Goal: Check status: Check status

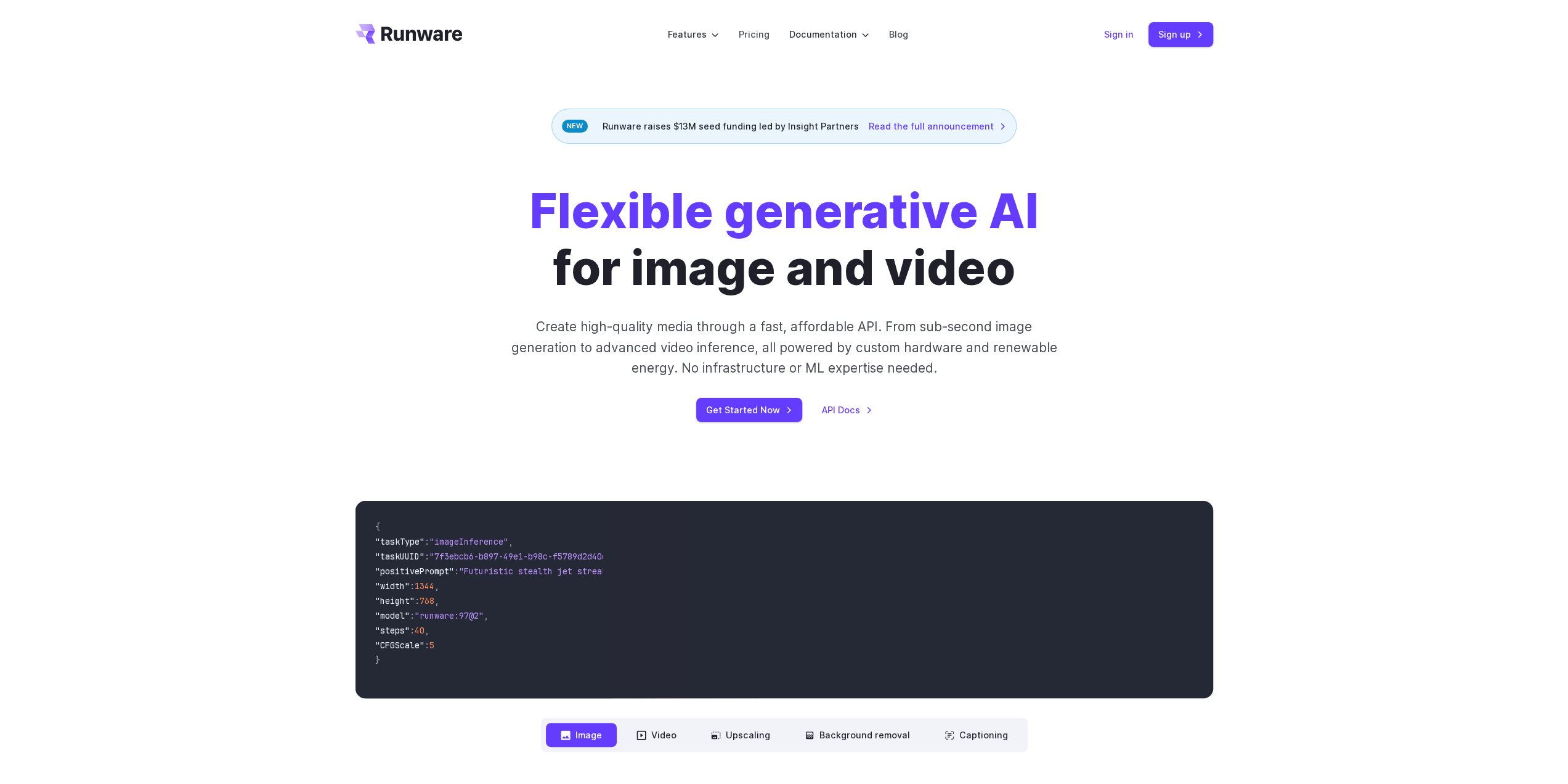
click at [1118, 36] on link "Sign in" at bounding box center [1119, 33] width 29 height 14
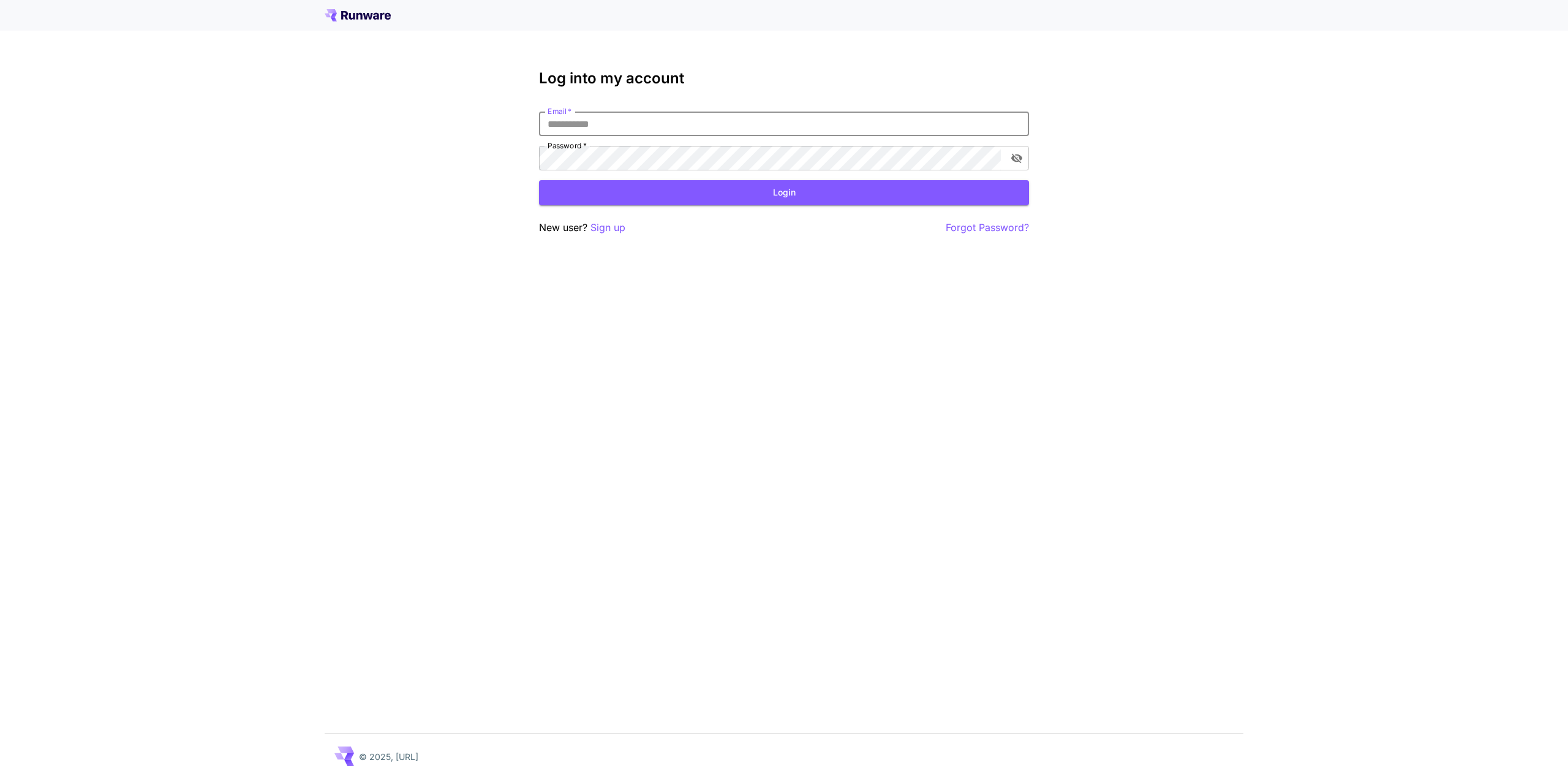
click at [677, 129] on input "Email   *" at bounding box center [784, 124] width 490 height 25
type input "**********"
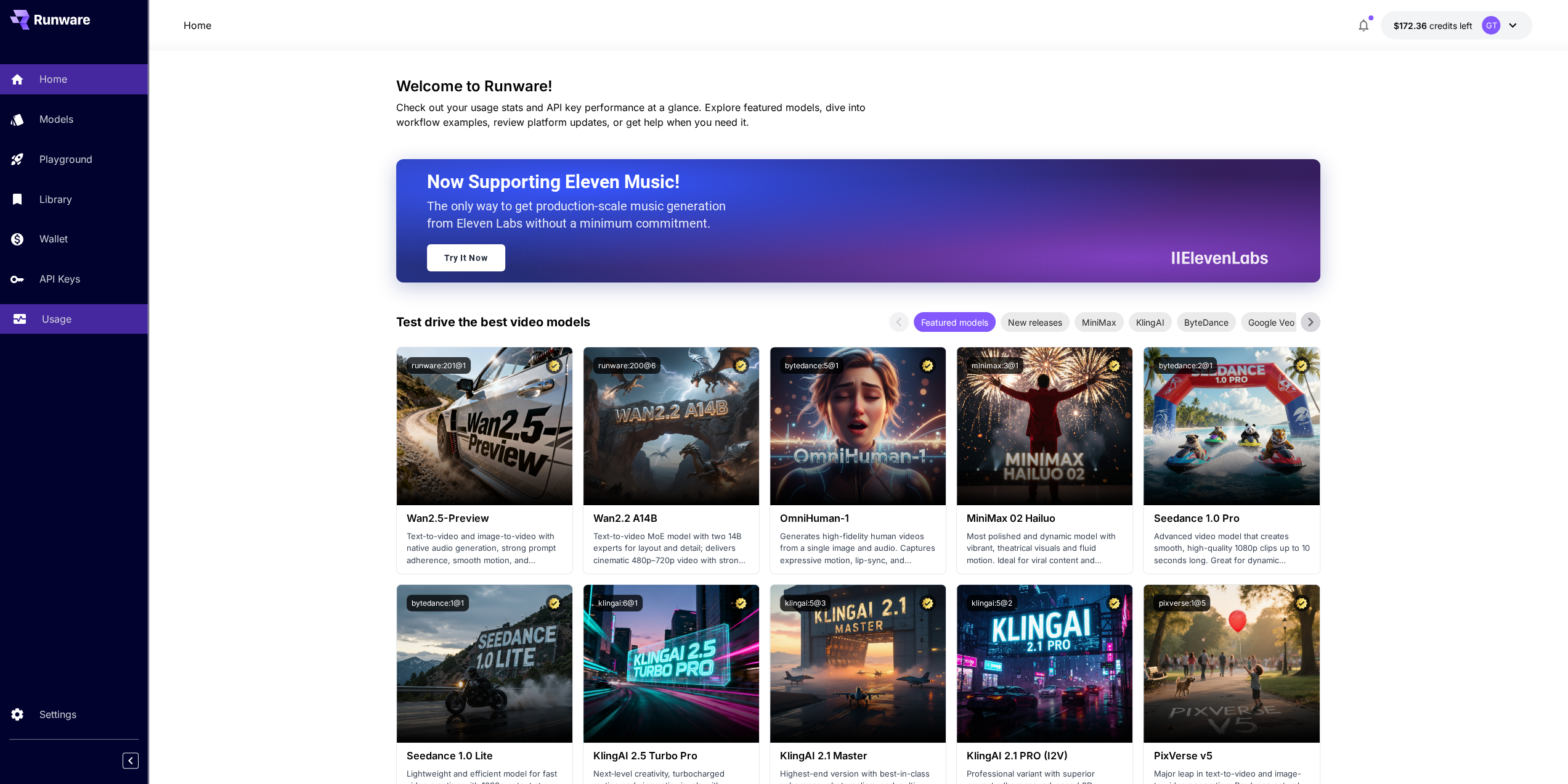
click at [64, 317] on p "Usage" at bounding box center [57, 319] width 29 height 15
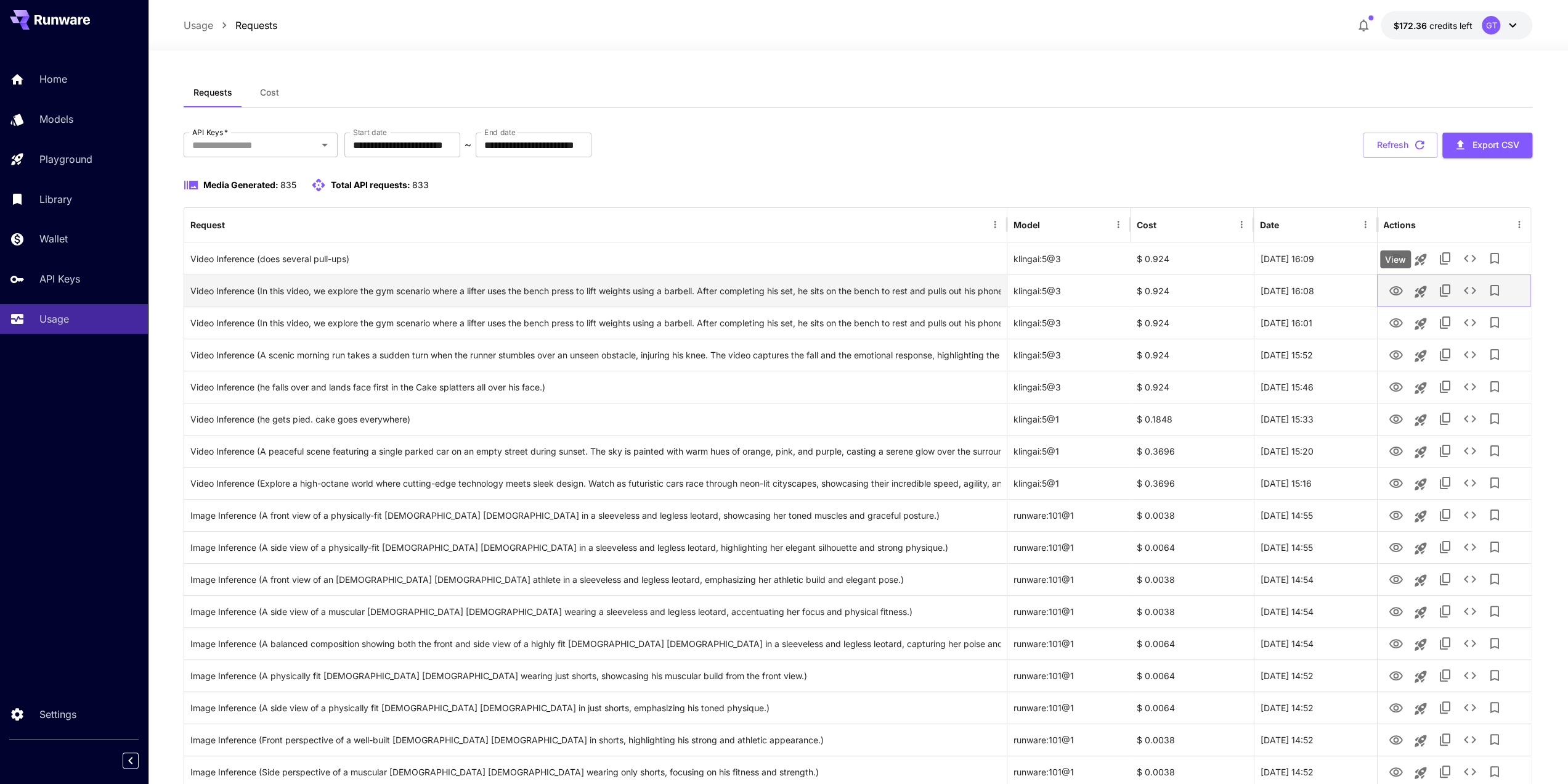
click at [1392, 287] on icon "View" at bounding box center [1395, 290] width 14 height 9
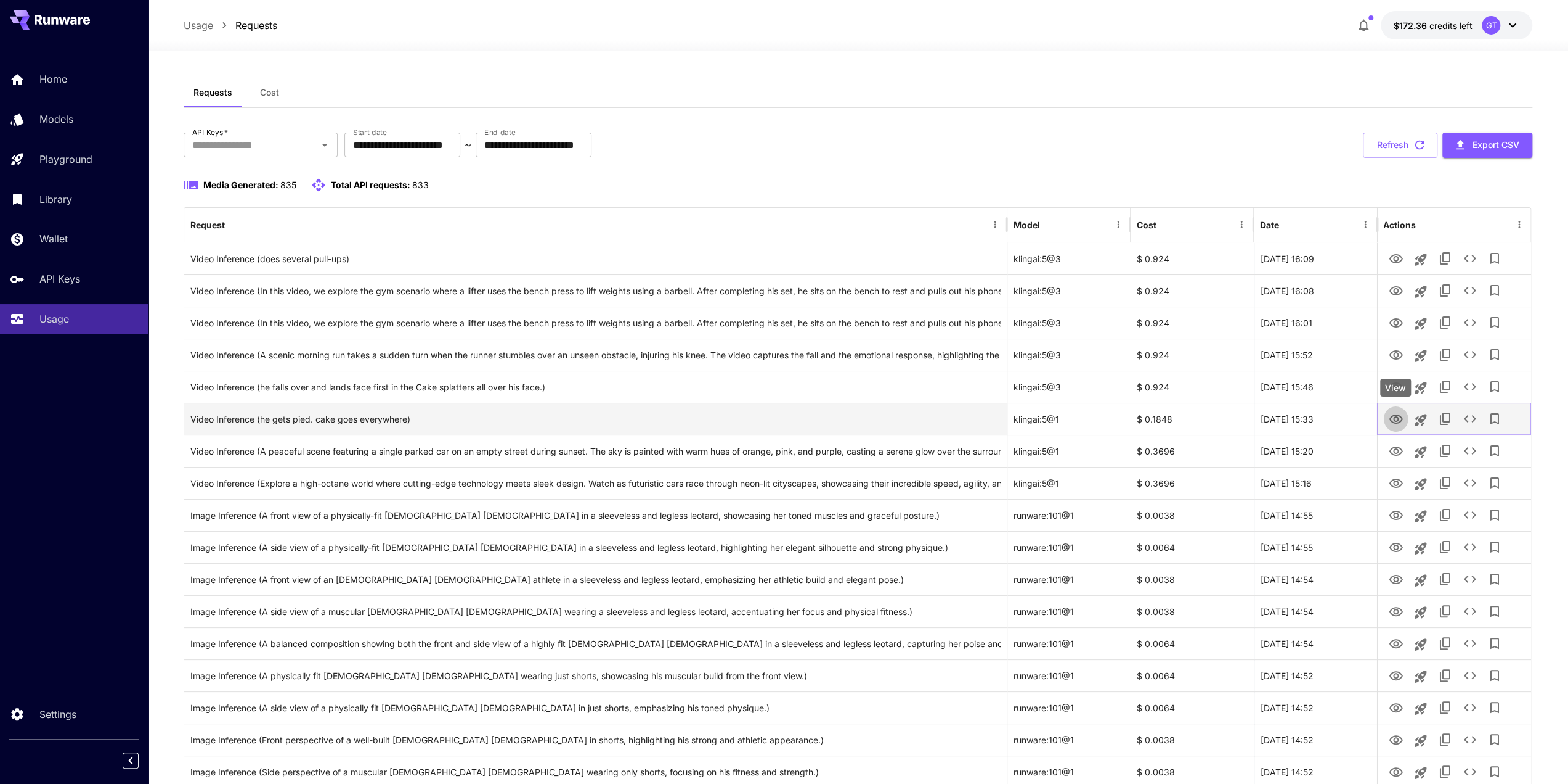
click at [1399, 417] on icon "View" at bounding box center [1396, 419] width 15 height 15
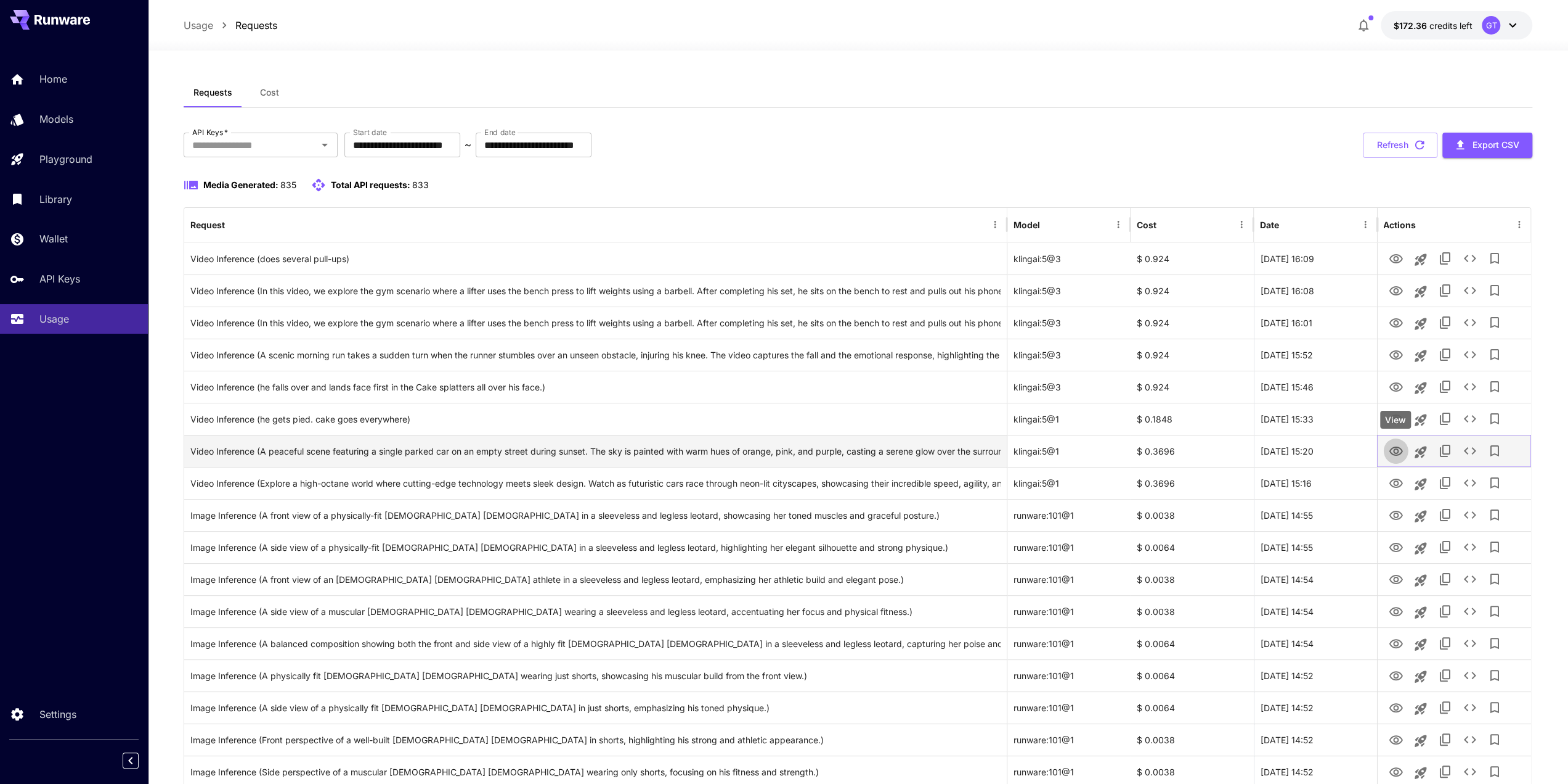
click at [1394, 450] on icon "View" at bounding box center [1396, 451] width 15 height 15
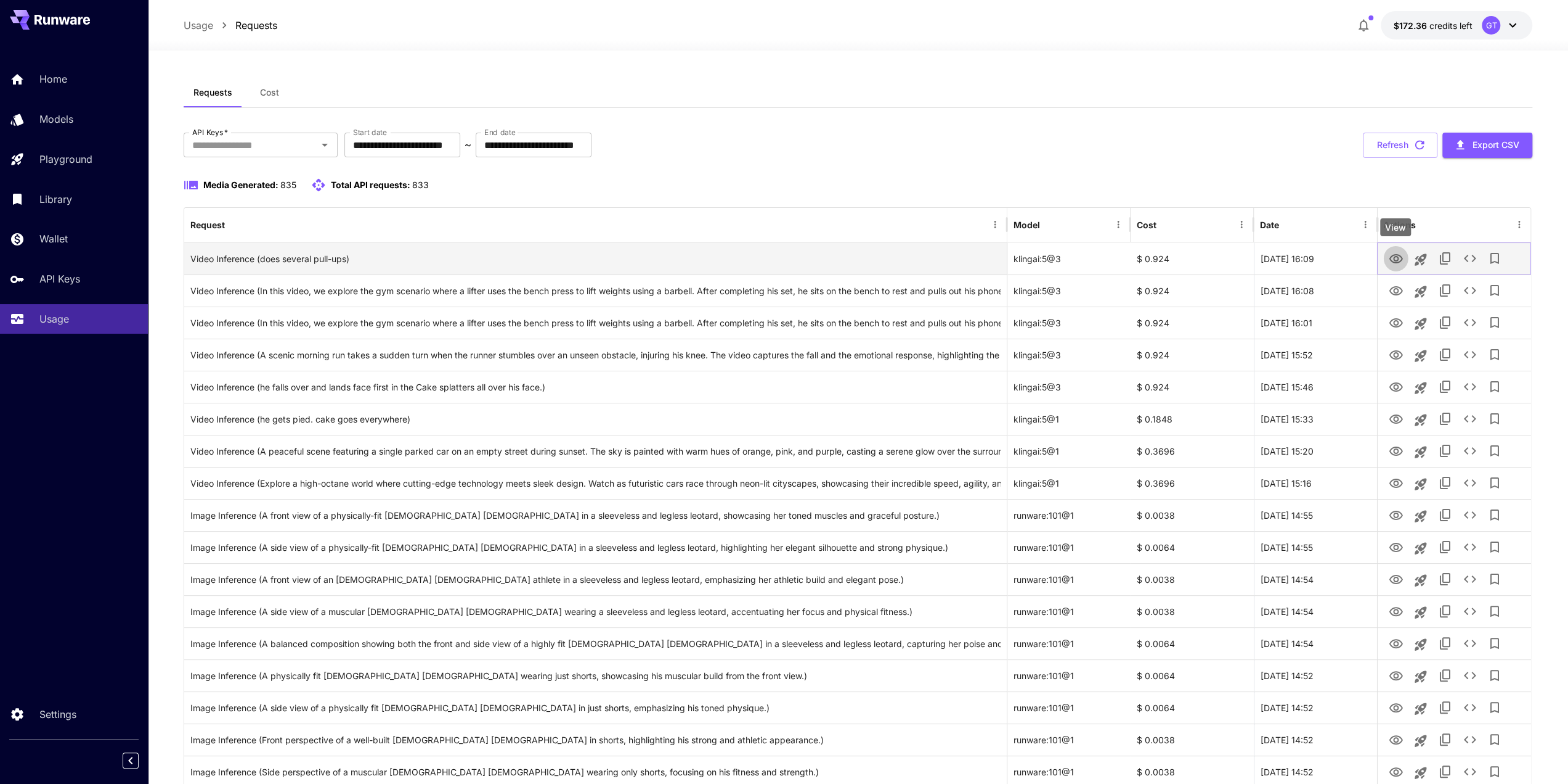
click at [1396, 260] on icon "View" at bounding box center [1395, 259] width 14 height 9
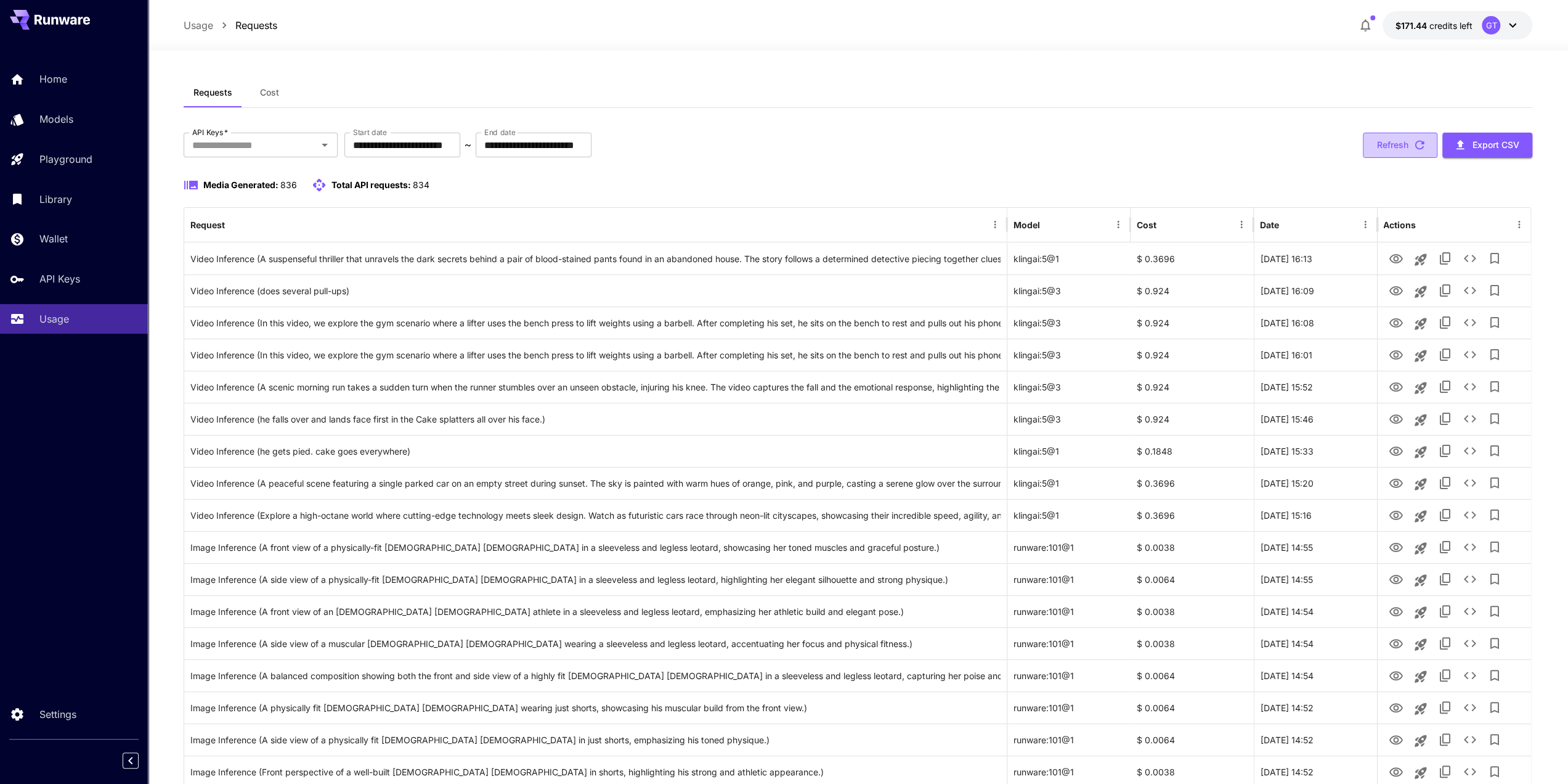
click at [1403, 146] on button "Refresh" at bounding box center [1400, 145] width 75 height 25
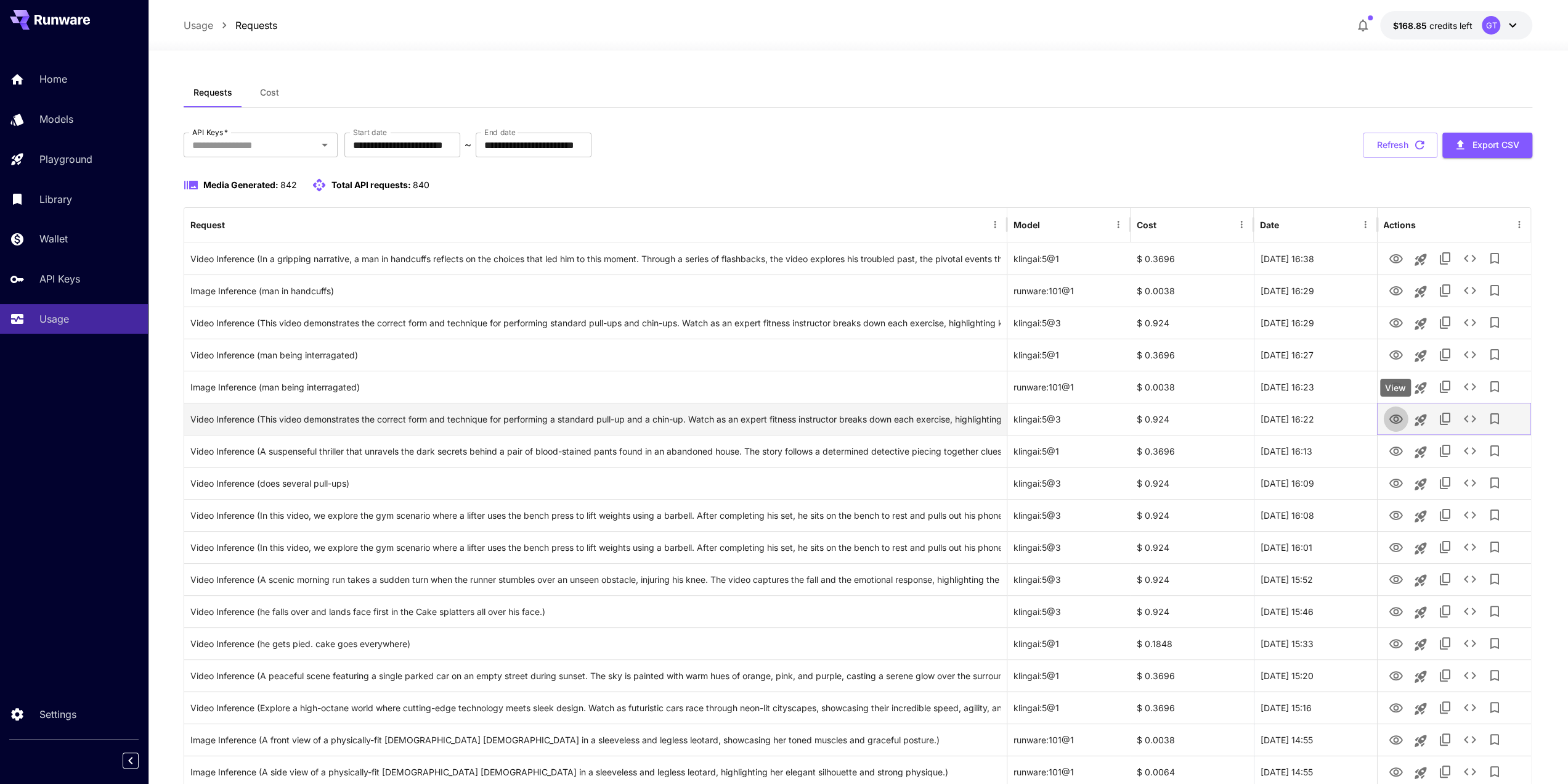
click at [1394, 415] on icon "View" at bounding box center [1396, 419] width 15 height 15
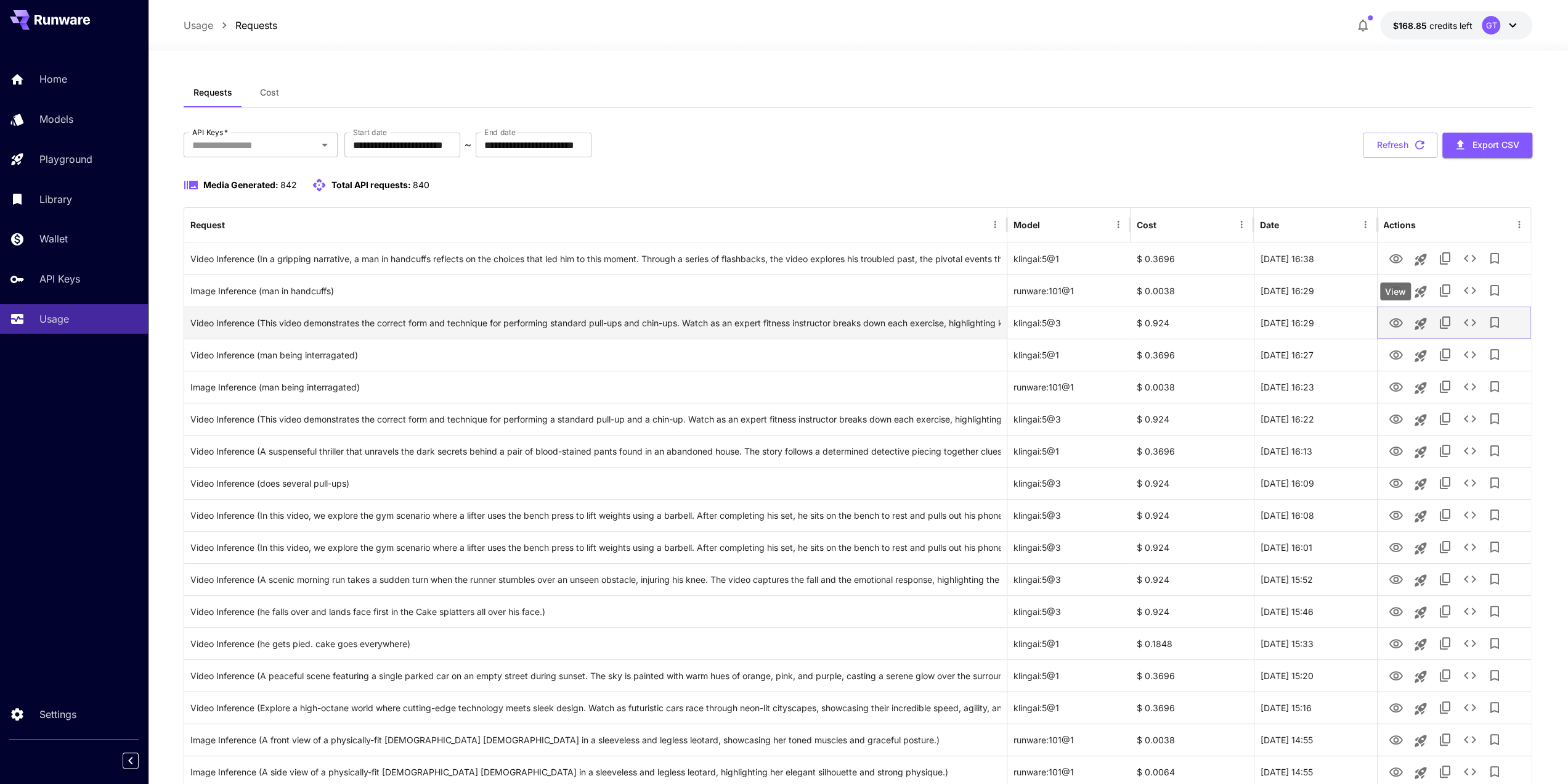
click at [1400, 320] on icon "View" at bounding box center [1396, 323] width 15 height 15
click at [1467, 325] on icon "See details" at bounding box center [1469, 322] width 15 height 15
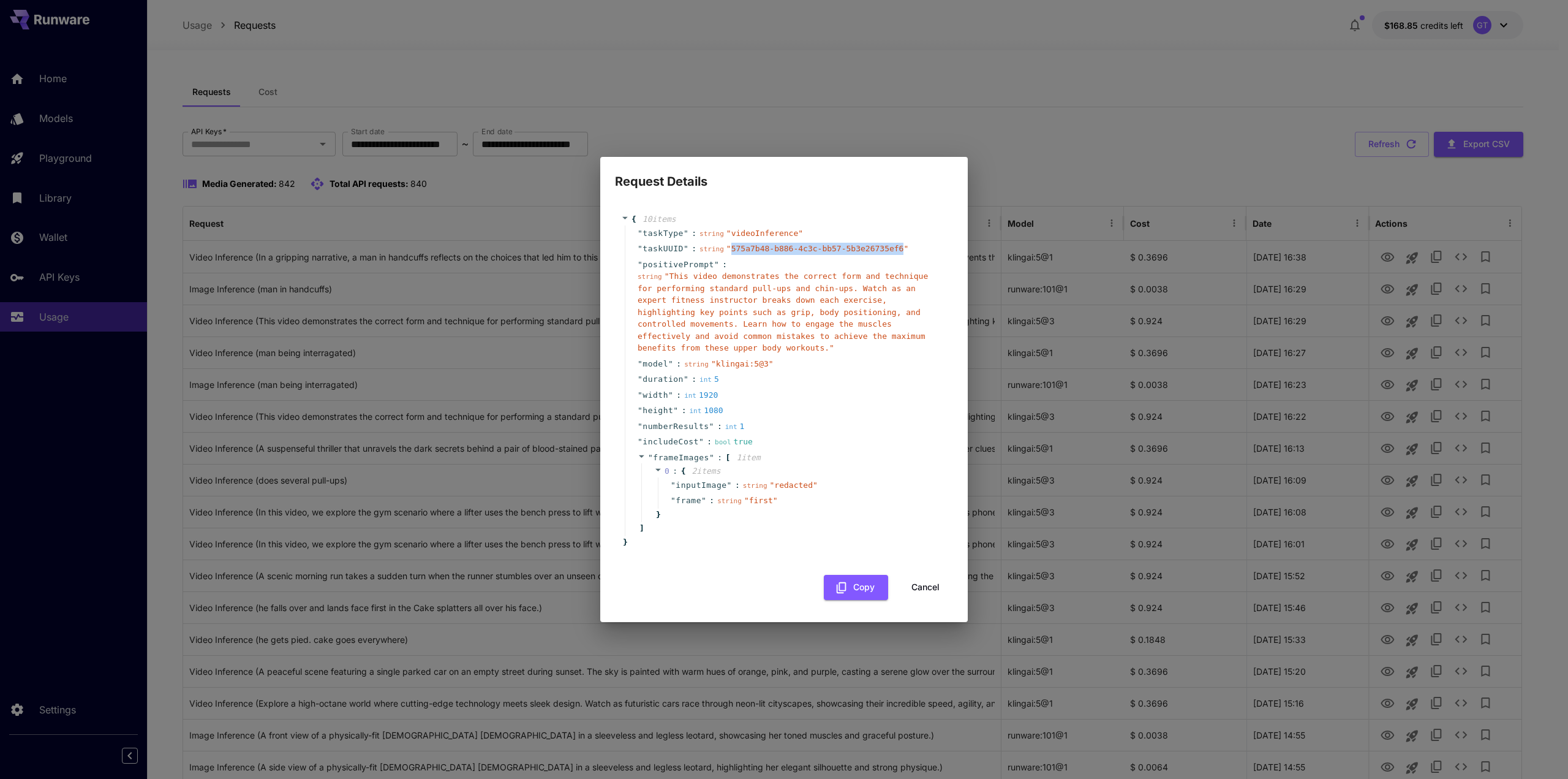
drag, startPoint x: 725, startPoint y: 254, endPoint x: 881, endPoint y: 256, distance: 156.0
click at [881, 253] on span "" 575a7b48-b886-4c3c-bb57-5b3e26735ef6 "" at bounding box center [817, 248] width 182 height 9
copy span "575a7b48-b886-4c3c-bb57-5b3e26735ef6"
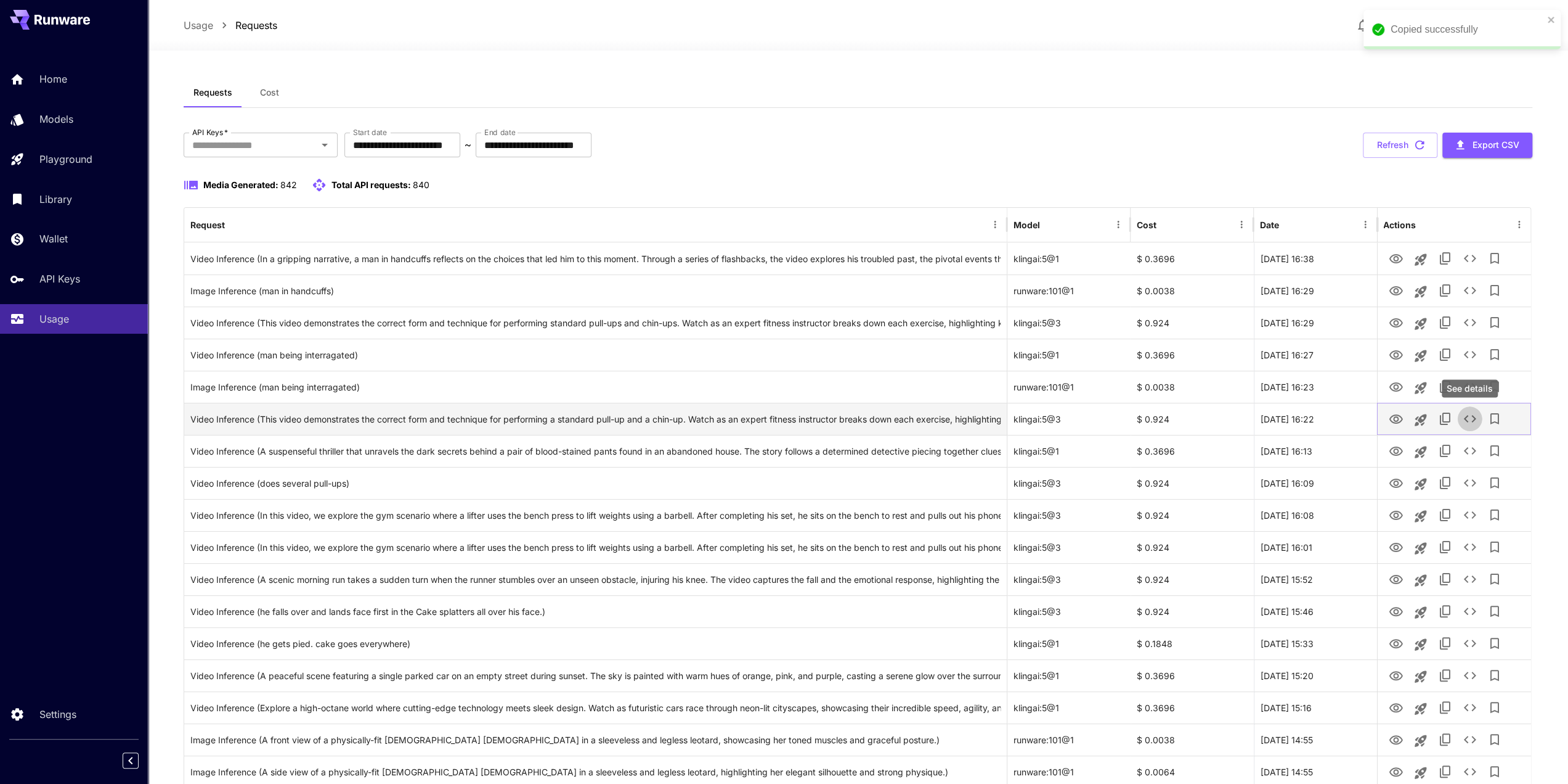
click at [1469, 416] on icon "See details" at bounding box center [1469, 418] width 15 height 15
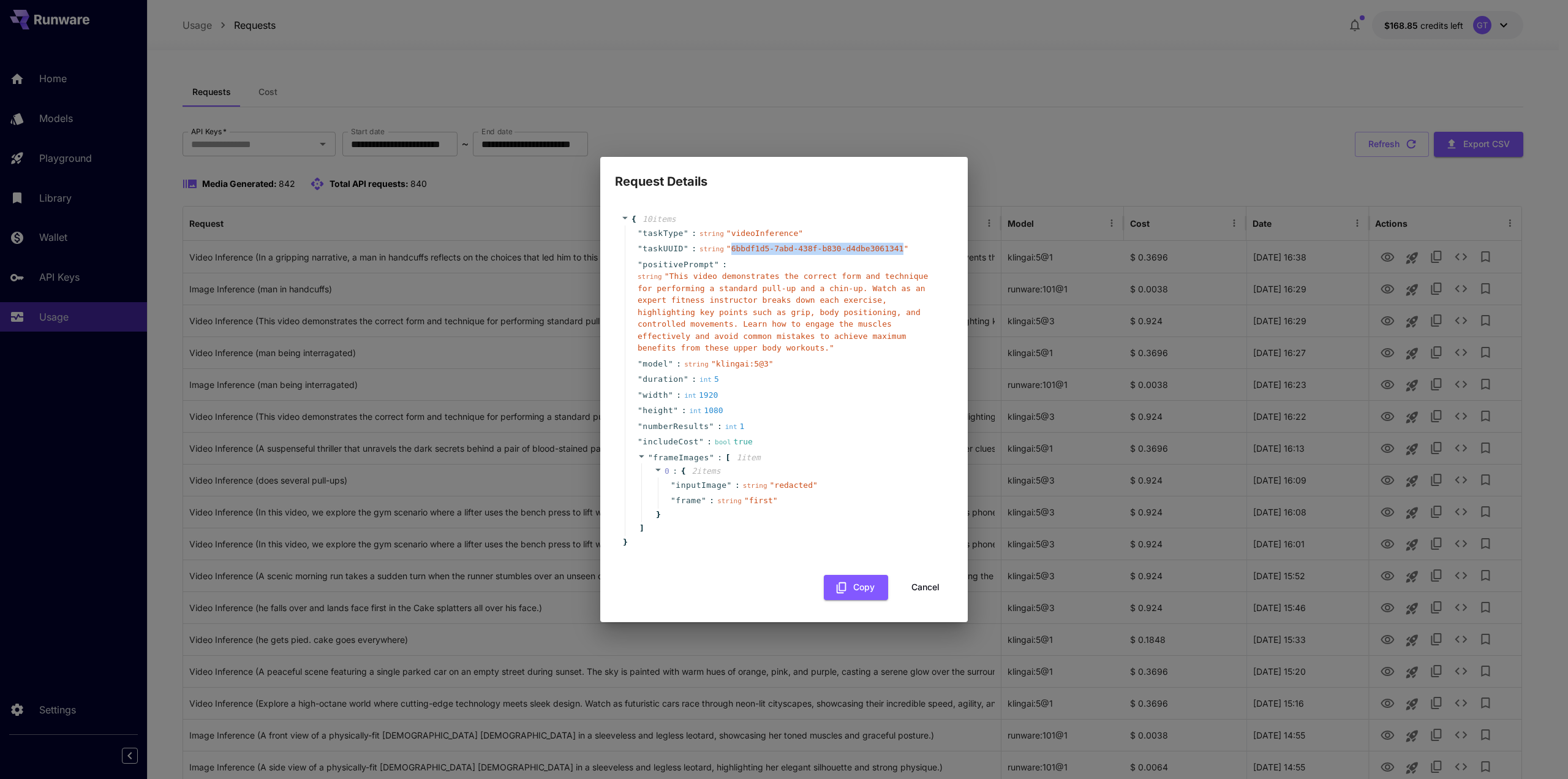
drag, startPoint x: 723, startPoint y: 254, endPoint x: 881, endPoint y: 254, distance: 158.0
click at [881, 253] on span "" 6bbdf1d5-7abd-438f-b830-d4dbe3061341 "" at bounding box center [817, 248] width 182 height 9
copy span "6bbdf1d5-7abd-438f-b830-d4dbe3061341"
click at [925, 580] on button "Cancel" at bounding box center [925, 587] width 55 height 25
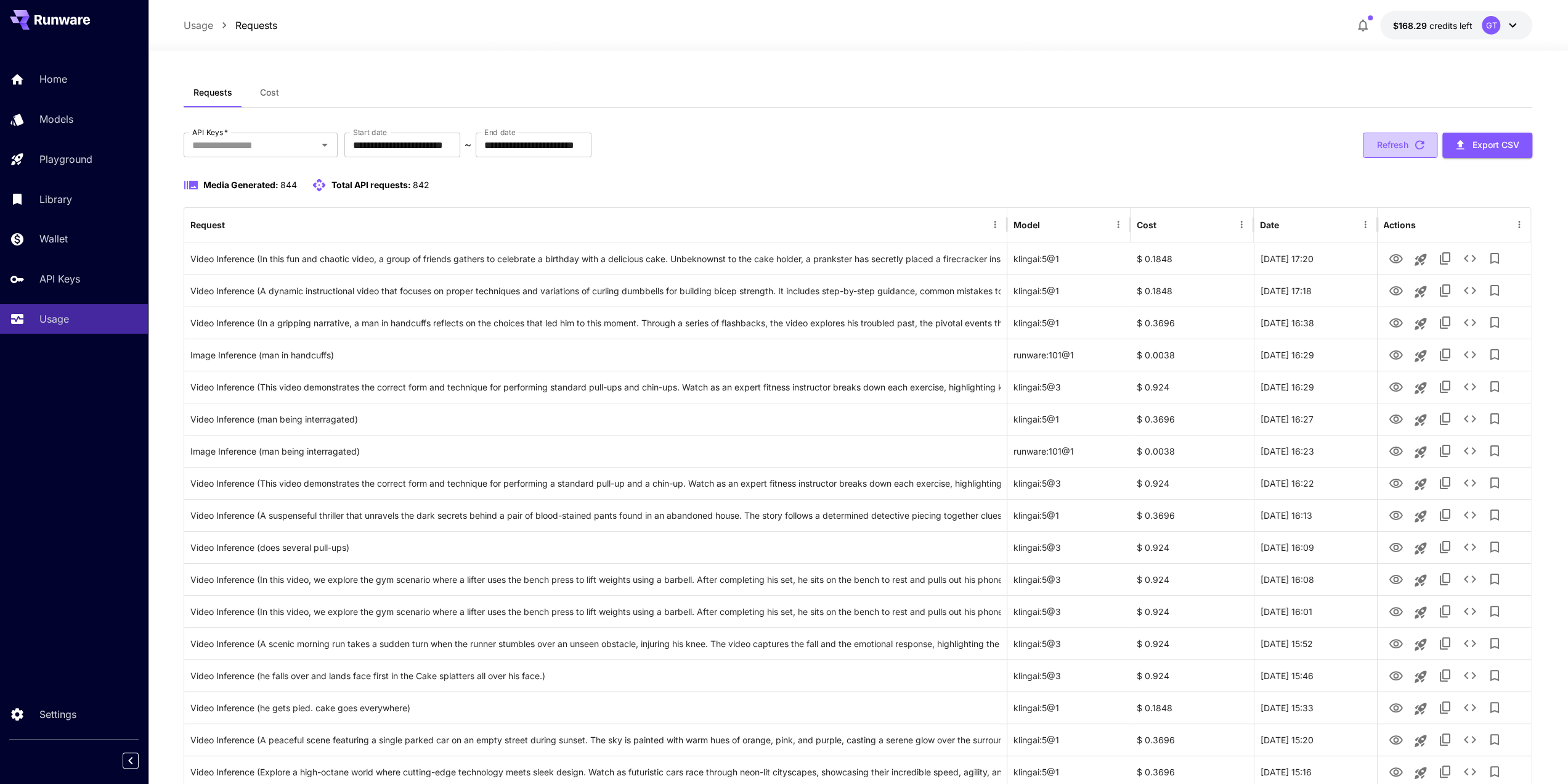
click at [1384, 139] on button "Refresh" at bounding box center [1400, 145] width 75 height 25
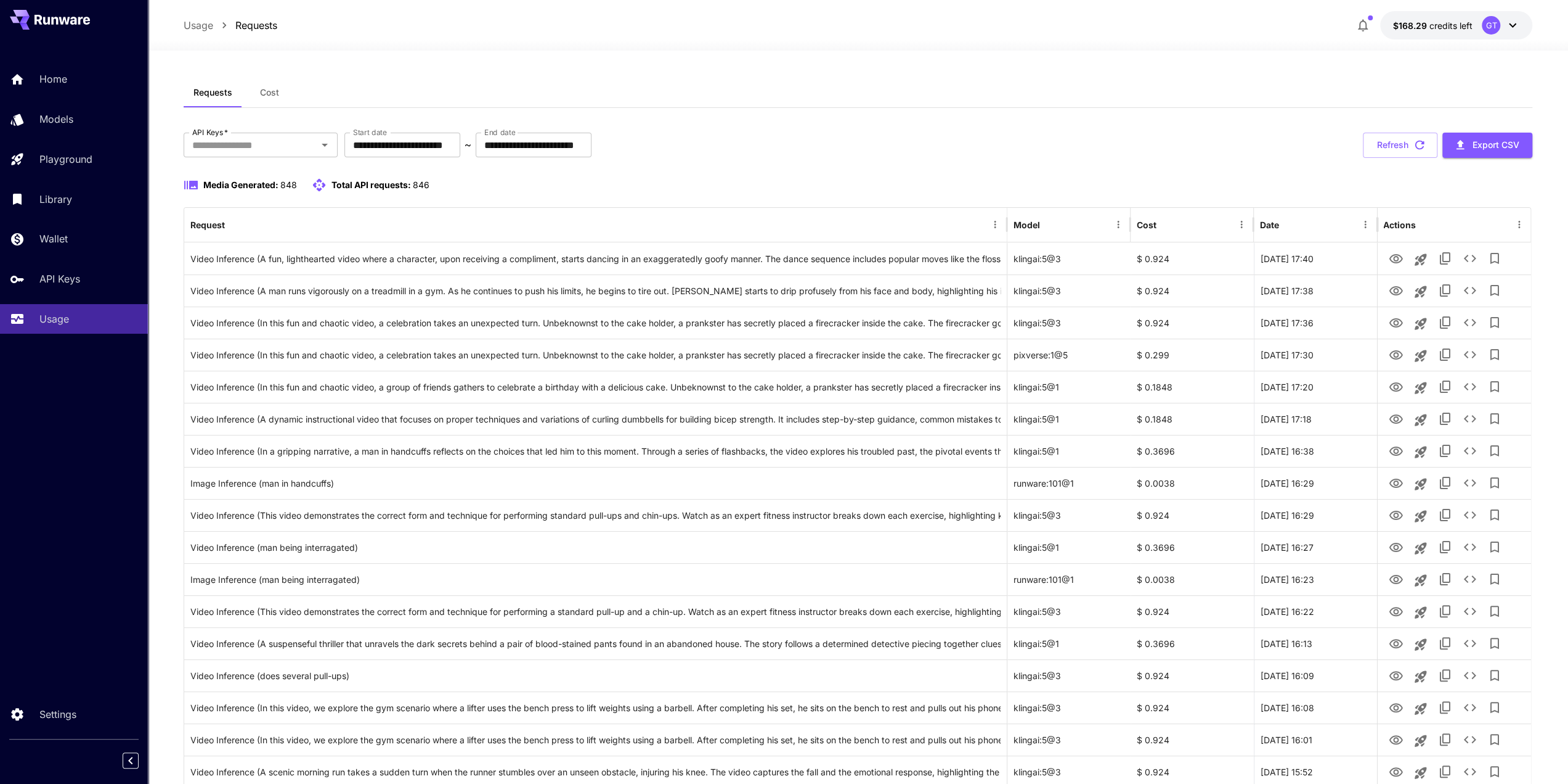
click at [1135, 152] on div "**********" at bounding box center [857, 145] width 1349 height 25
